Goal: Task Accomplishment & Management: Manage account settings

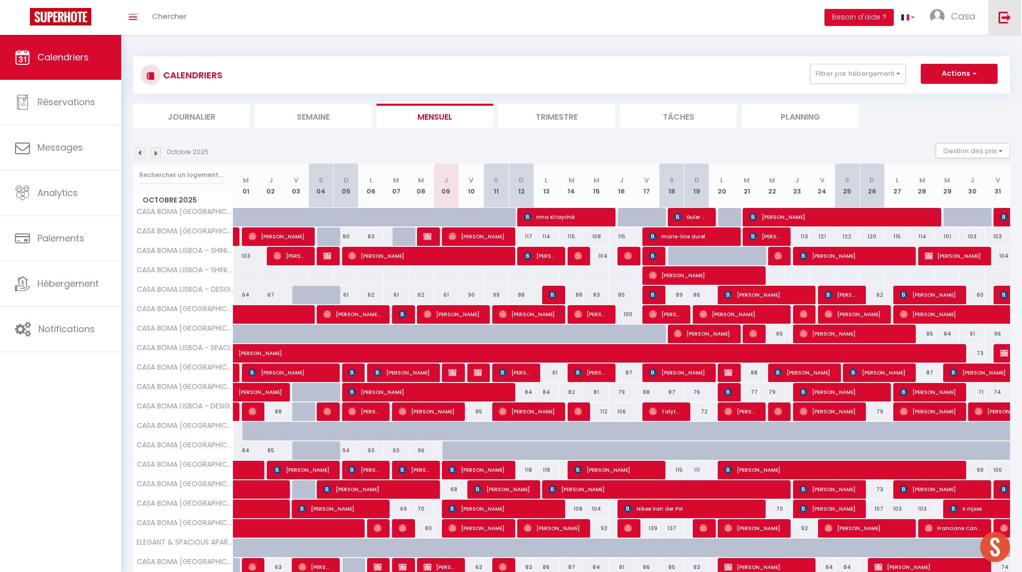
click at [1006, 21] on img at bounding box center [1005, 17] width 12 height 12
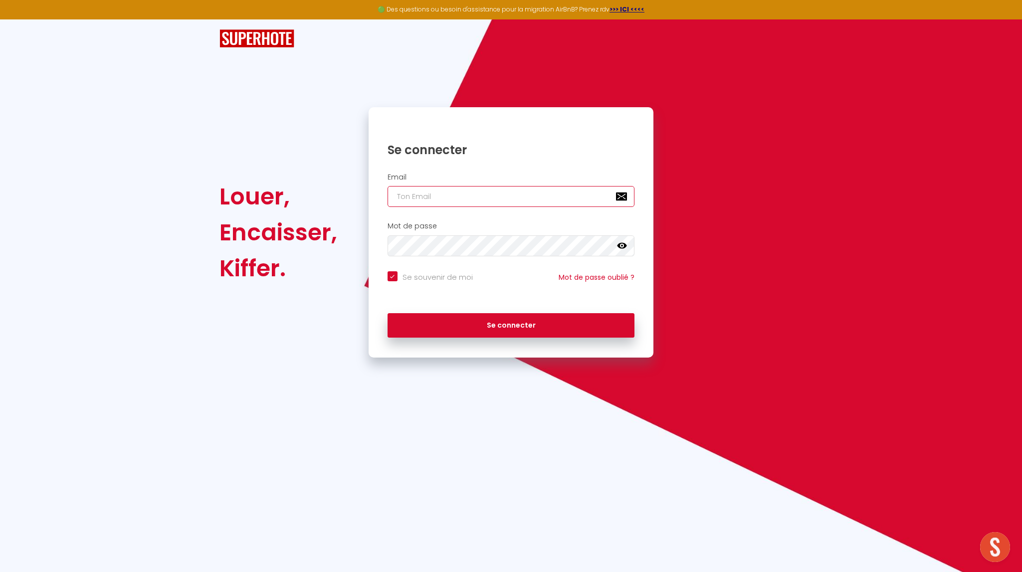
type input "i"
checkbox input "true"
type input "in"
checkbox input "true"
type input "inf"
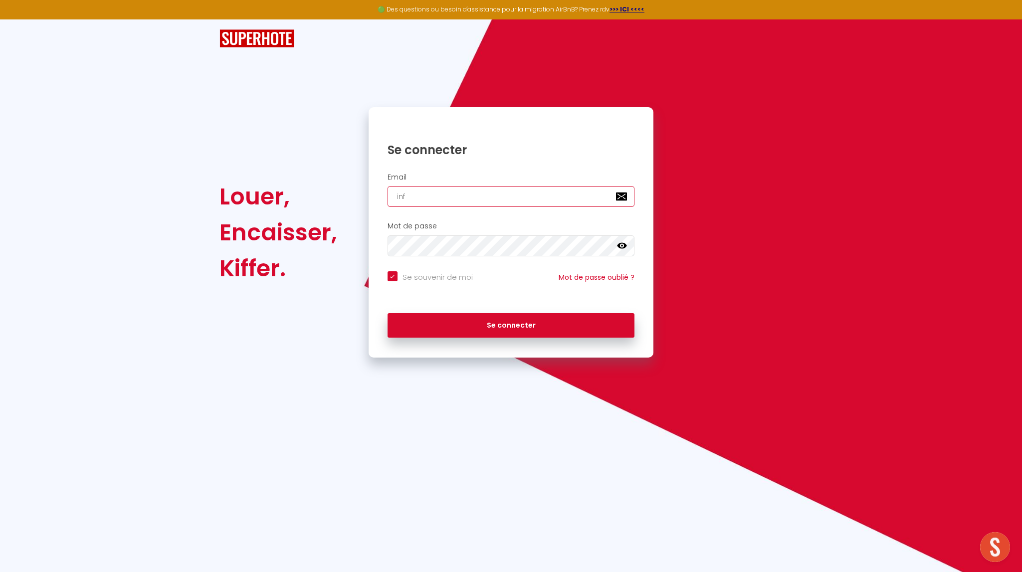
checkbox input "true"
type input "info"
checkbox input "true"
type input "[EMAIL_ADDRESS][DOMAIN_NAME]"
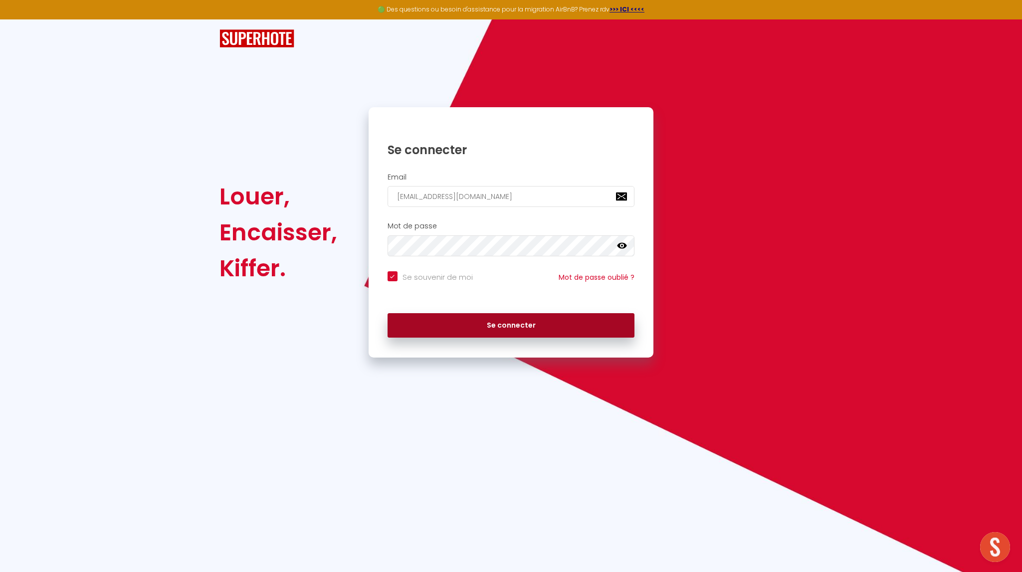
click at [543, 327] on button "Se connecter" at bounding box center [511, 325] width 247 height 25
checkbox input "true"
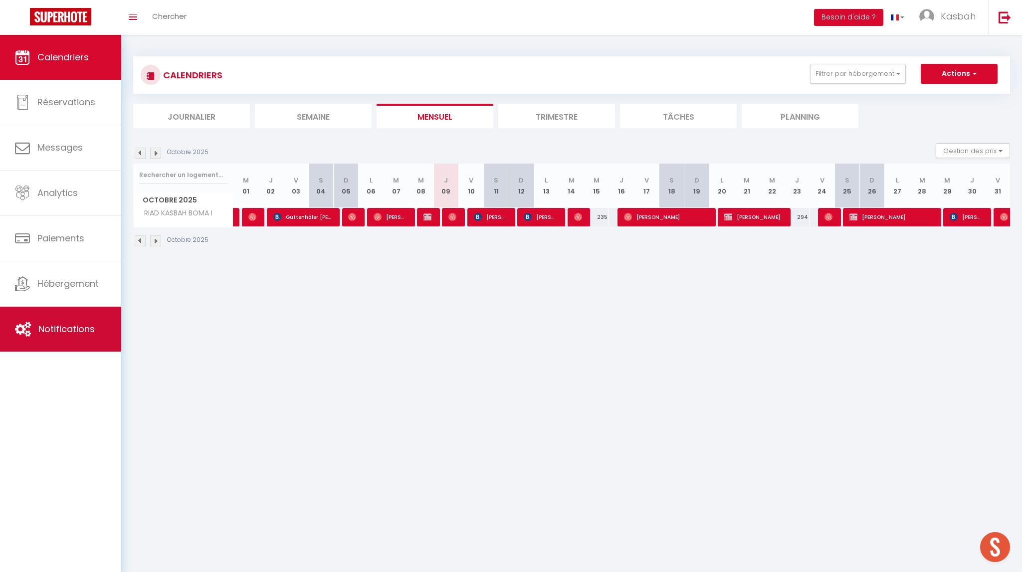
click at [62, 318] on link "Notifications" at bounding box center [60, 329] width 121 height 45
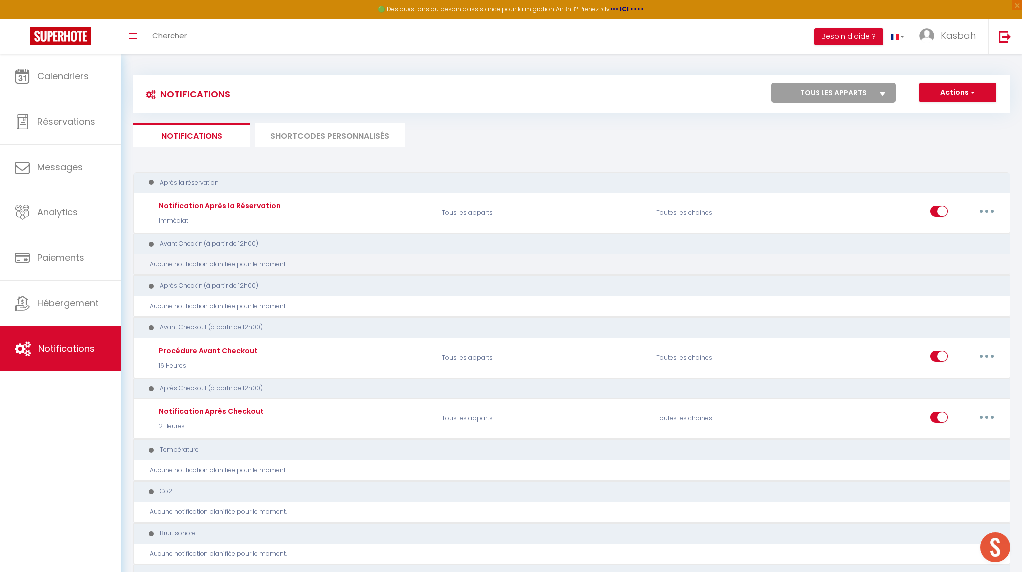
select select
checkbox input "false"
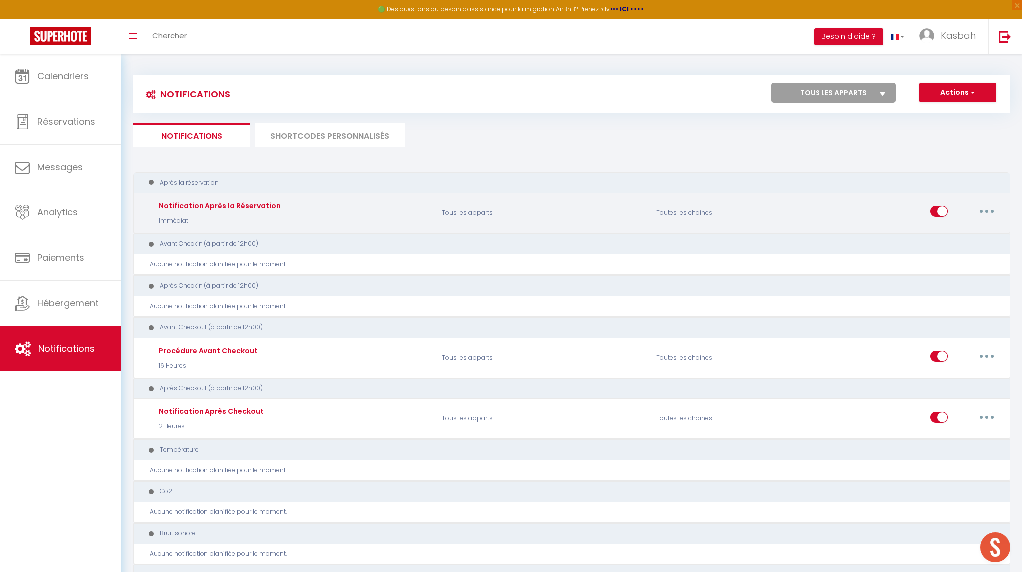
click at [983, 219] on div "Editer Dupliquer Tester Supprimer" at bounding box center [966, 213] width 70 height 29
click at [987, 213] on button "button" at bounding box center [987, 212] width 28 height 16
click at [974, 230] on link "Editer" at bounding box center [961, 234] width 74 height 17
type input "Notification Après la Réservation"
select select "Immédiat"
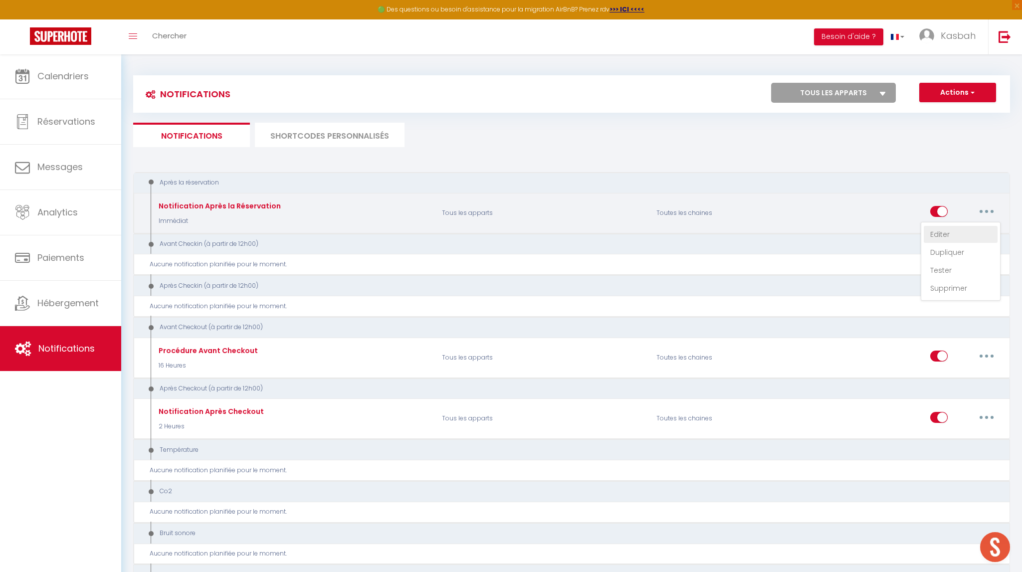
select select "if_booking_is_paid"
checkbox input "true"
checkbox input "false"
radio input "true"
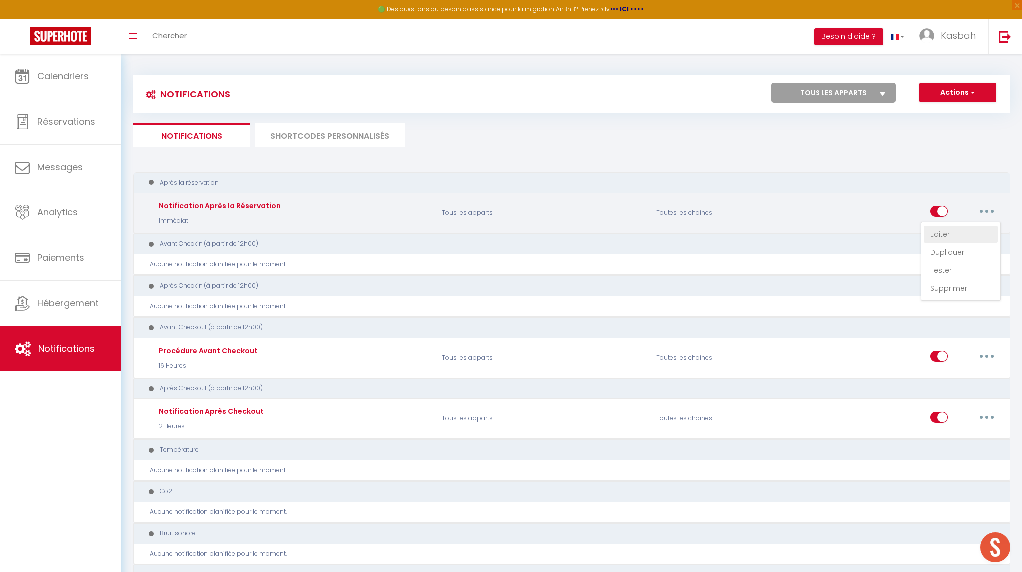
type input "THANK YOU FOR YOUR BOOKING - BOOKING CONFIRMATION - [RENTAL:NAME]"
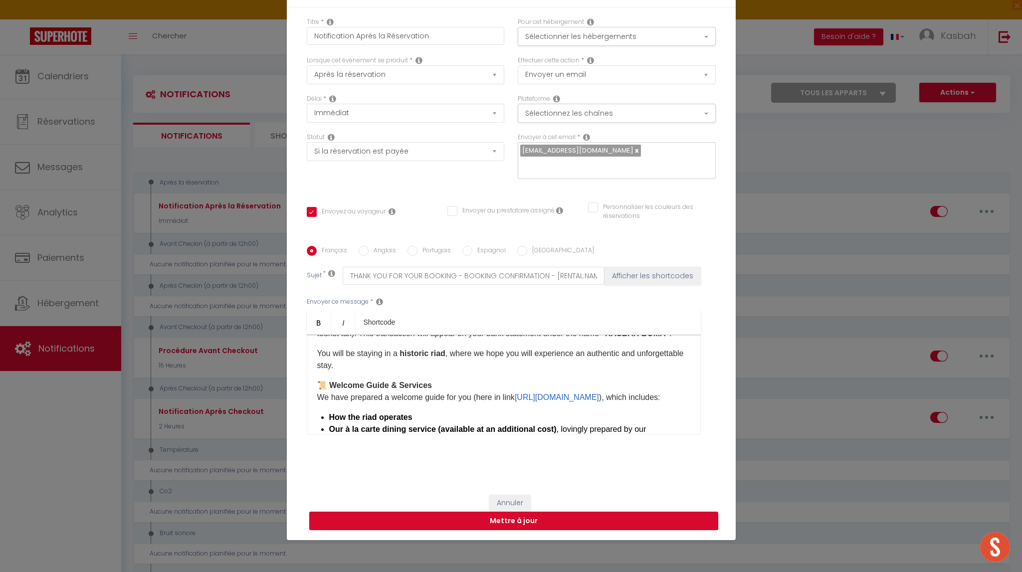
scroll to position [119, 0]
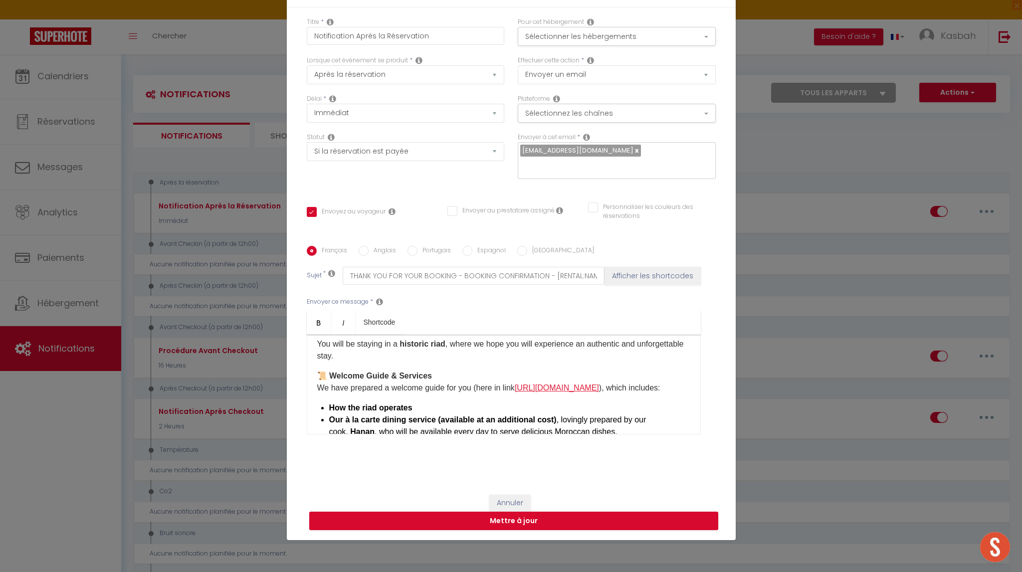
click at [541, 387] on link "[URL][DOMAIN_NAME]" at bounding box center [557, 388] width 84 height 8
drag, startPoint x: 598, startPoint y: 390, endPoint x: 521, endPoint y: 393, distance: 76.9
click at [521, 393] on p "📜 Welcome Guide & Services We have prepared a welcome guide for you (here in li…" at bounding box center [503, 382] width 373 height 24
copy p "[URL][DOMAIN_NAME]"
